Goal: Task Accomplishment & Management: Manage account settings

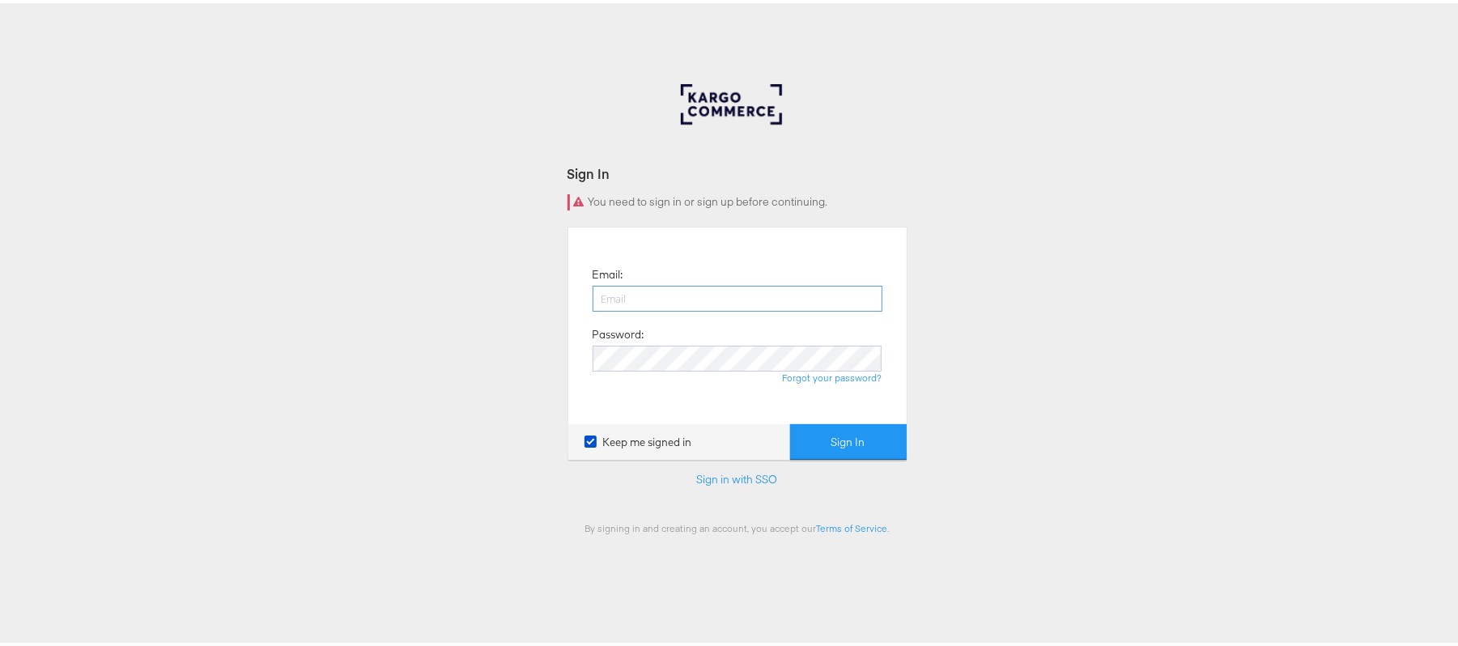
click at [636, 292] on input "email" at bounding box center [738, 296] width 290 height 26
type input "[PERSON_NAME][EMAIL_ADDRESS][PERSON_NAME][DOMAIN_NAME]"
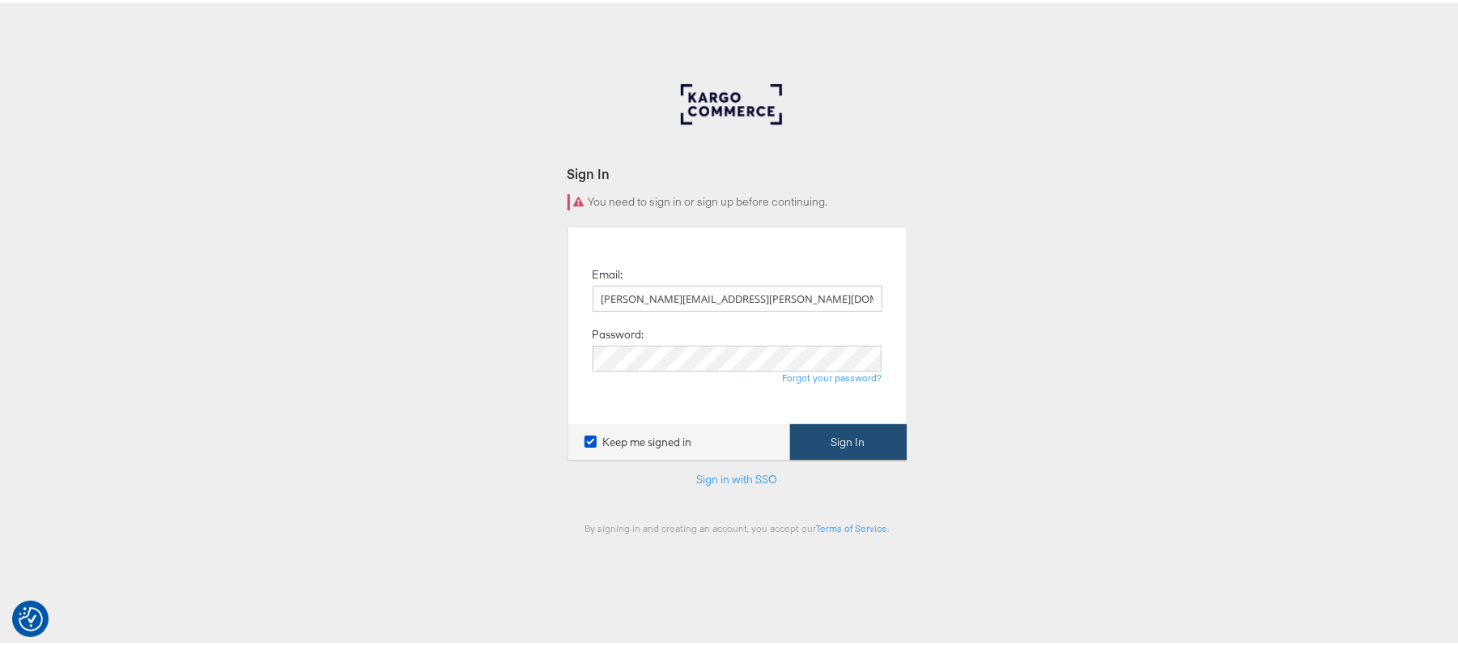
click at [840, 435] on button "Sign In" at bounding box center [848, 439] width 117 height 36
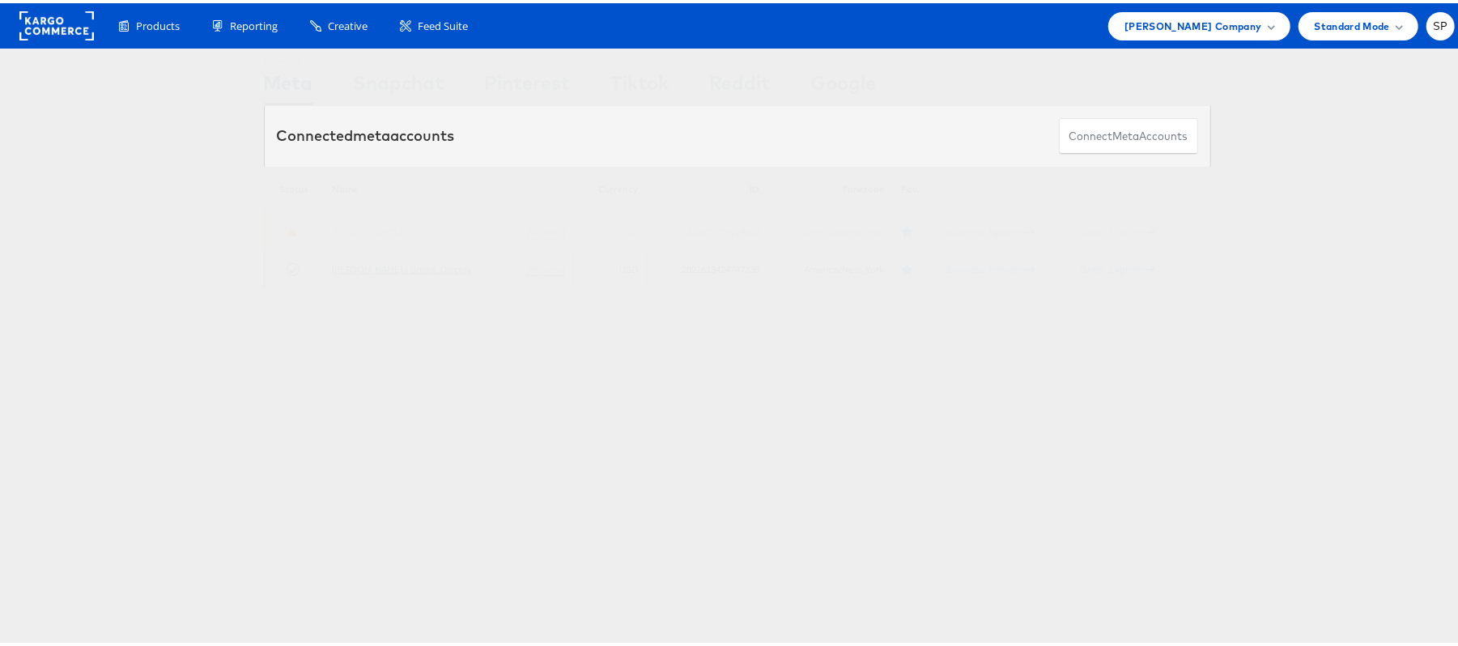
click at [371, 263] on link "[PERSON_NAME] - Social_Display" at bounding box center [402, 266] width 140 height 12
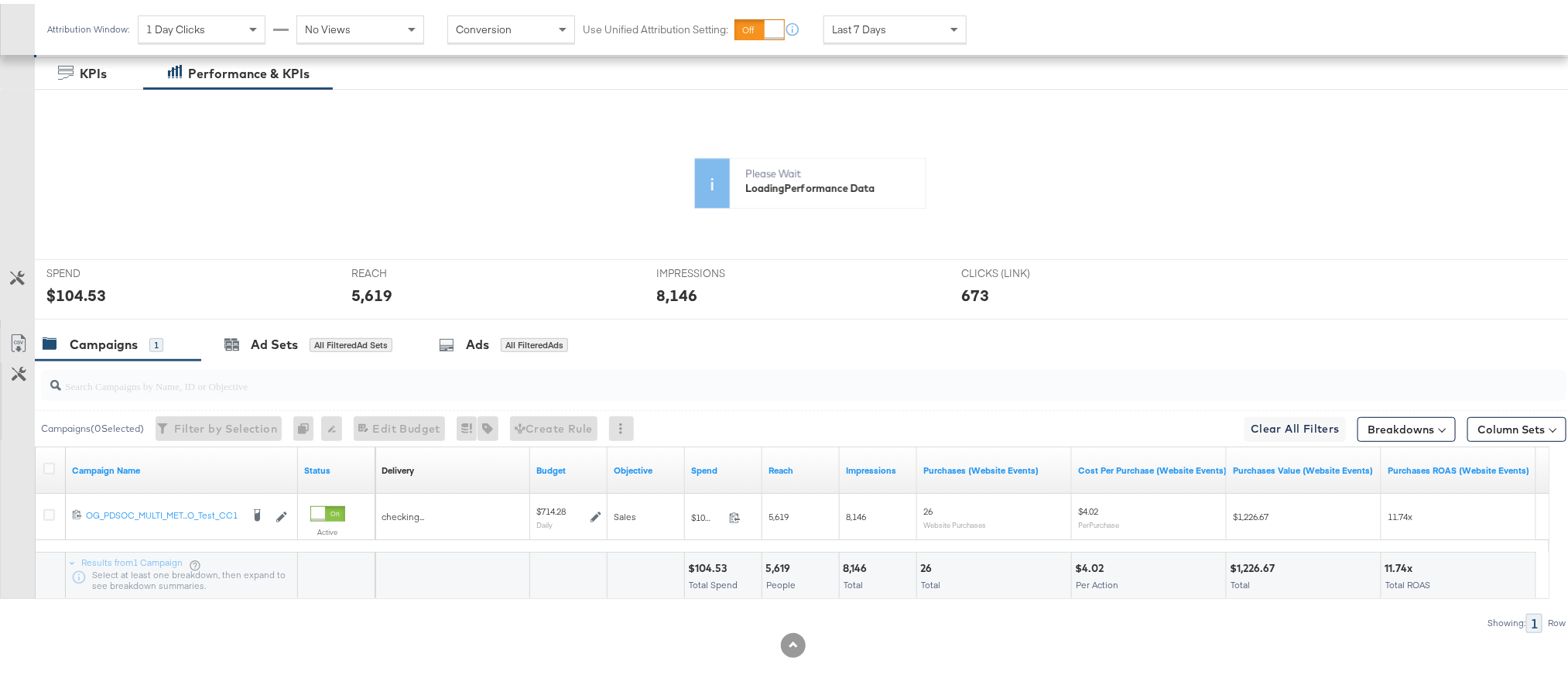
scroll to position [293, 0]
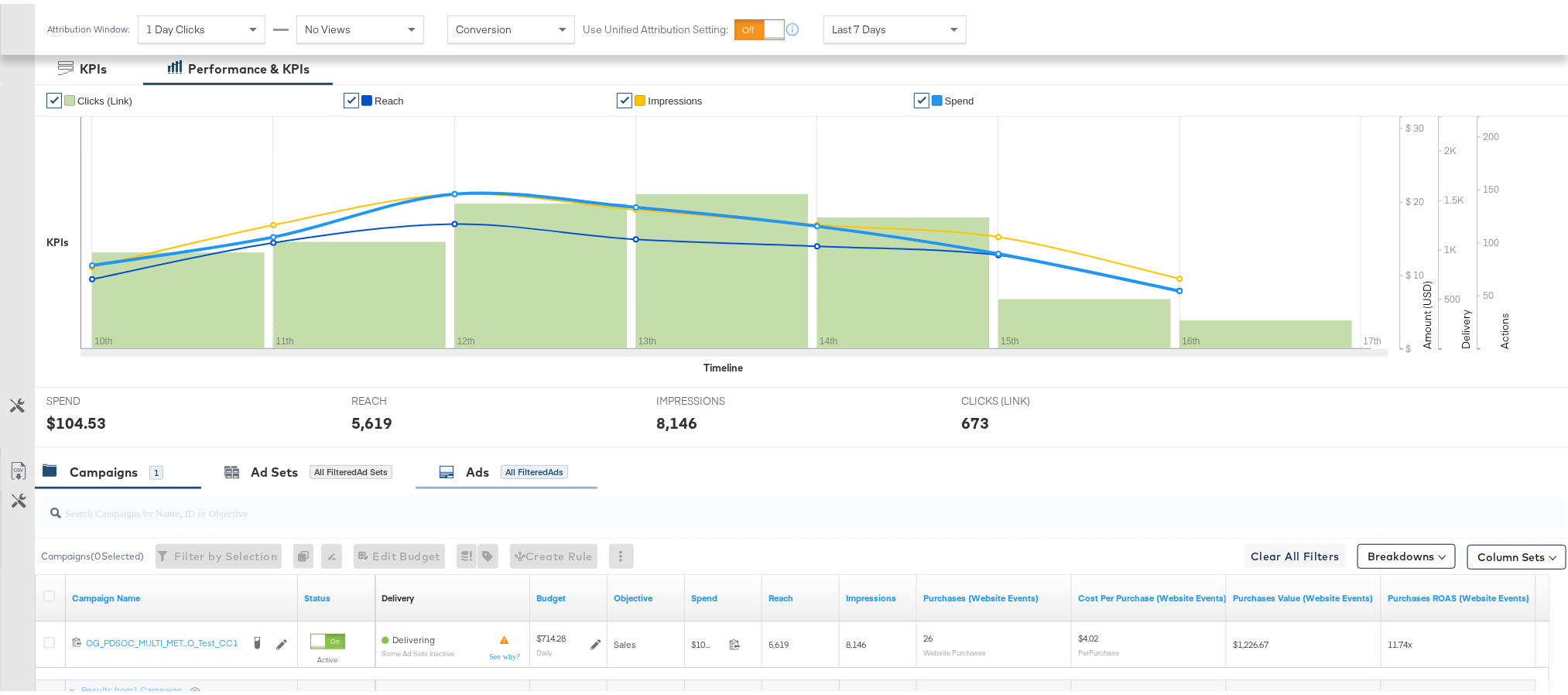
click at [474, 483] on div "Ads All Filtered Ads" at bounding box center [507, 468] width 182 height 33
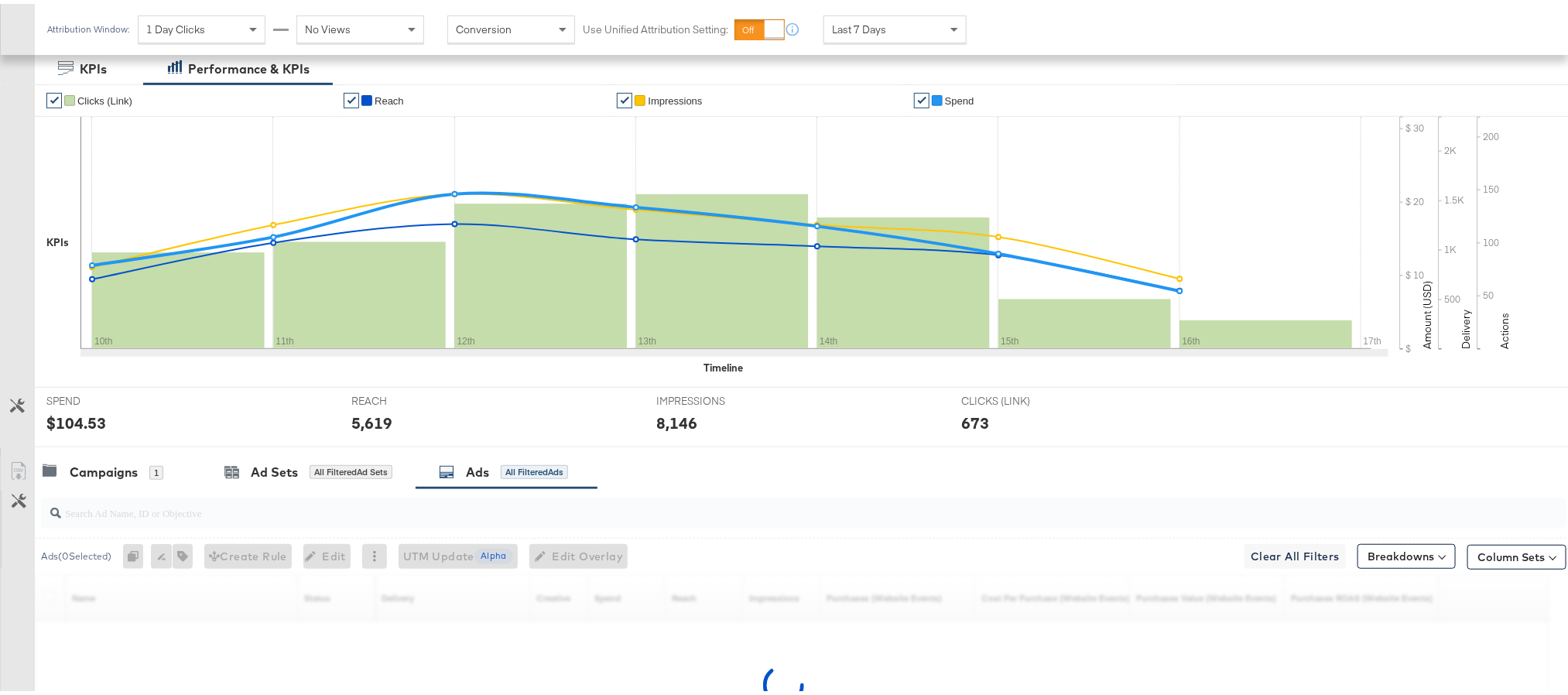
scroll to position [425, 0]
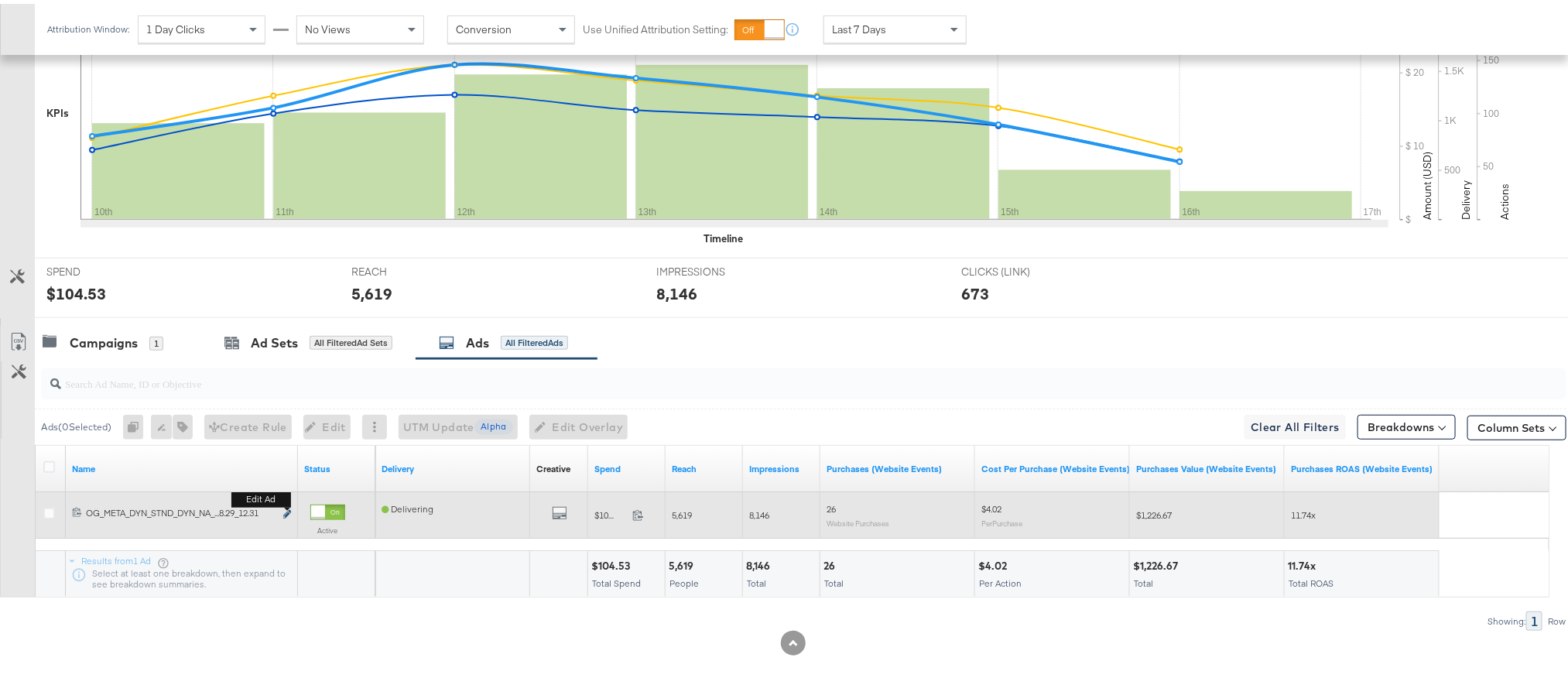
click at [286, 514] on icon "link" at bounding box center [287, 510] width 8 height 9
